Goal: Find specific page/section: Find specific page/section

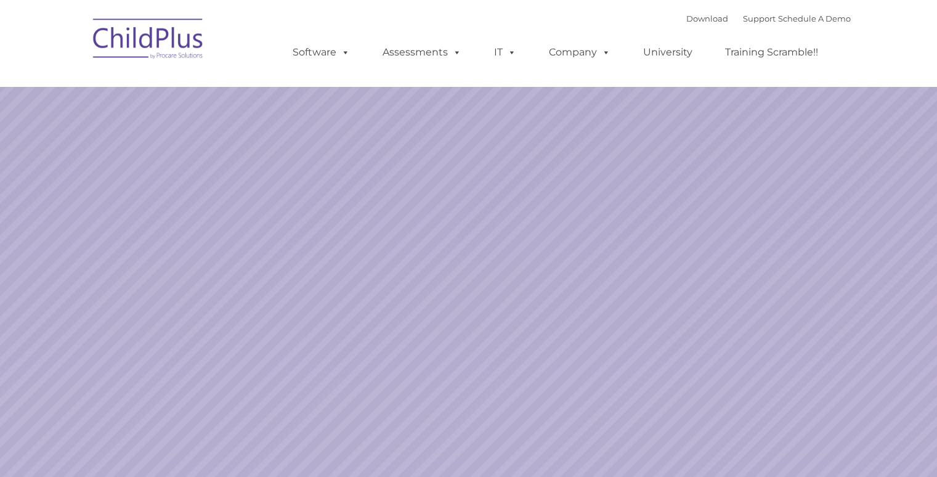
select select "MEDIUM"
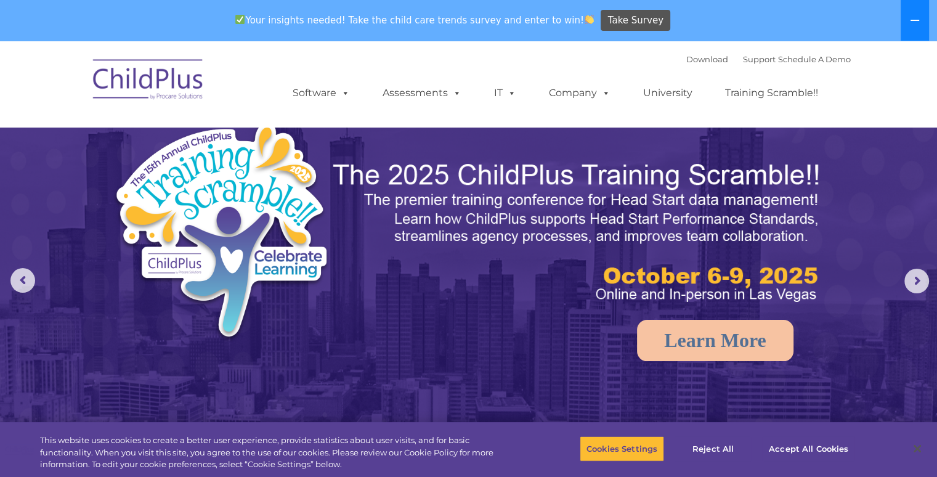
click at [911, 22] on icon at bounding box center [915, 20] width 10 height 10
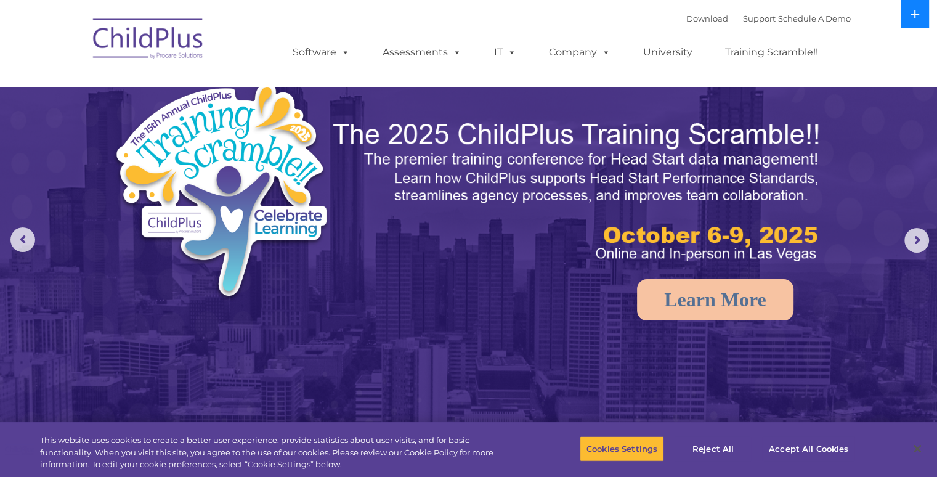
click at [911, 22] on button at bounding box center [914, 14] width 28 height 28
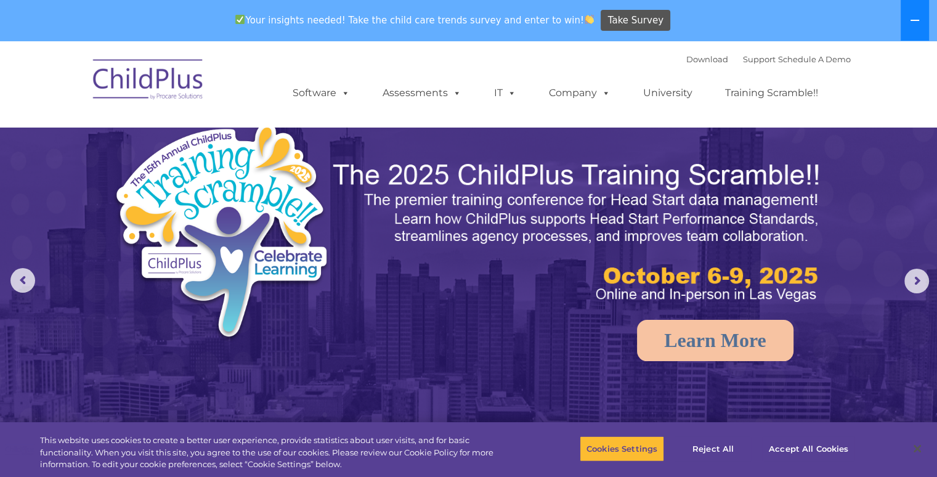
click at [919, 19] on button at bounding box center [914, 20] width 28 height 41
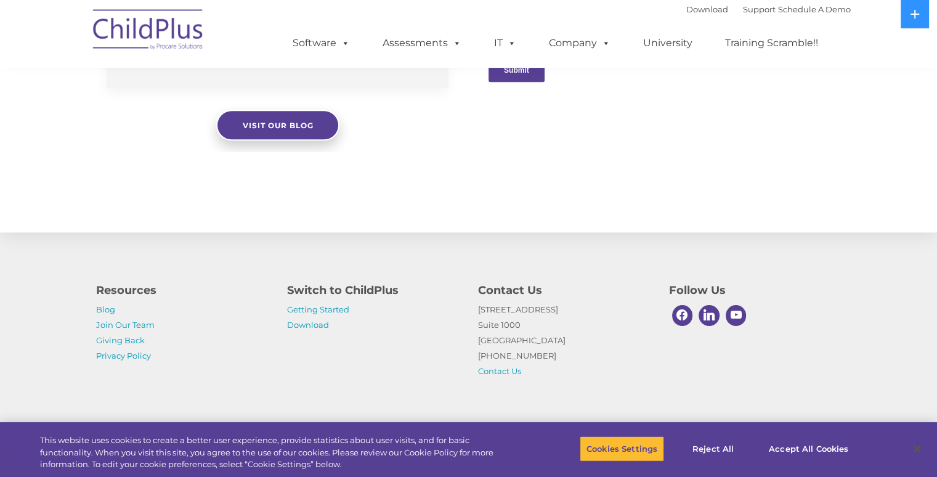
scroll to position [1325, 0]
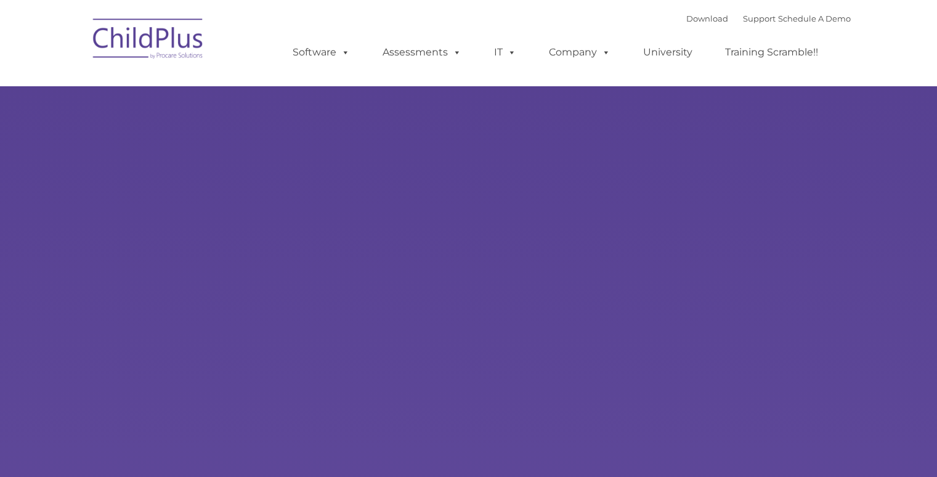
type input ""
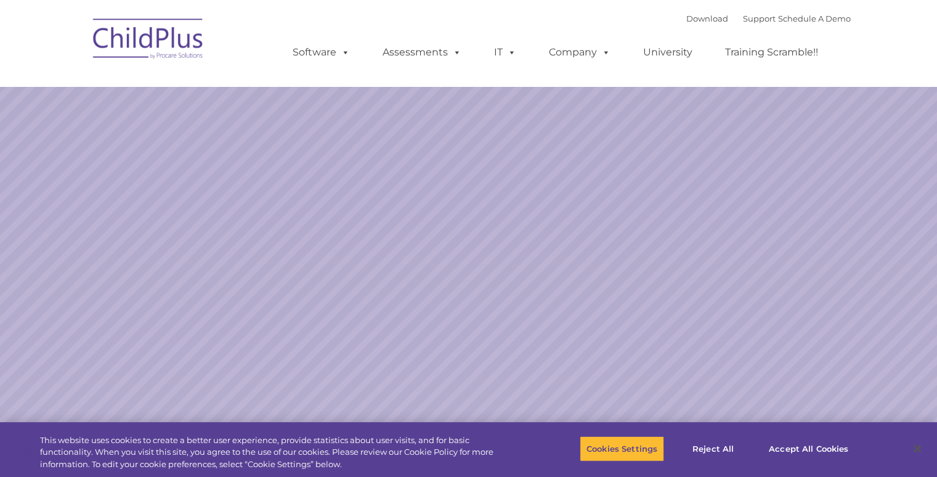
select select "MEDIUM"
